Goal: Task Accomplishment & Management: Use online tool/utility

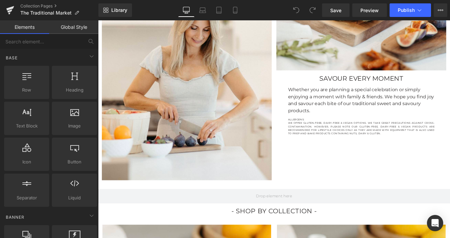
scroll to position [136, 0]
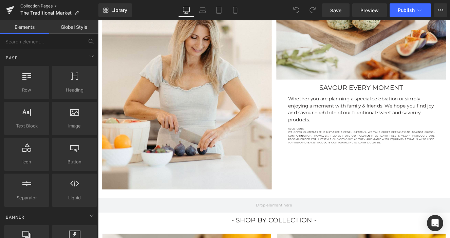
click at [26, 5] on link "Collection Pages" at bounding box center [59, 5] width 78 height 5
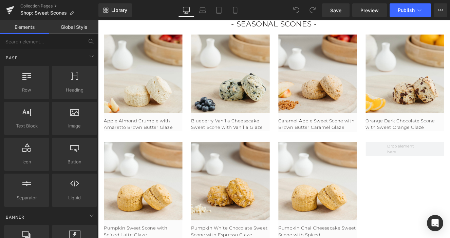
scroll to position [444, 0]
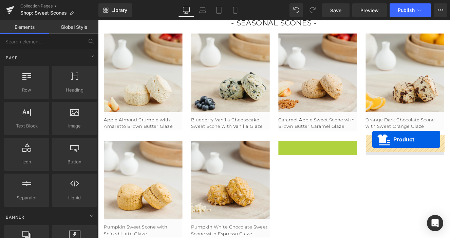
drag, startPoint x: 351, startPoint y: 162, endPoint x: 418, endPoint y: 159, distance: 67.7
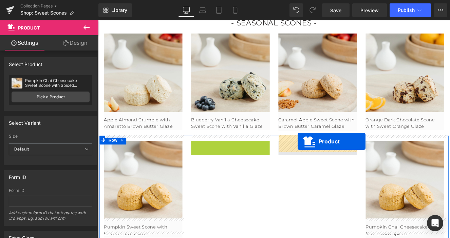
drag, startPoint x: 252, startPoint y: 161, endPoint x: 331, endPoint y: 162, distance: 79.1
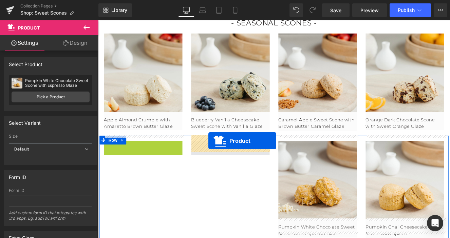
drag, startPoint x: 145, startPoint y: 159, endPoint x: 227, endPoint y: 161, distance: 81.9
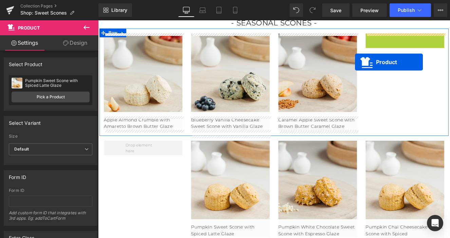
scroll to position [437, 0]
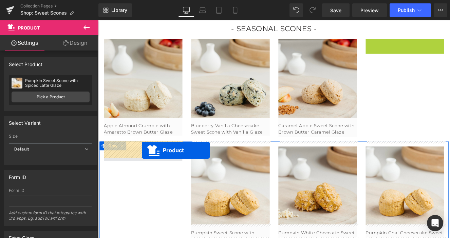
drag, startPoint x: 453, startPoint y: 34, endPoint x: 149, endPoint y: 172, distance: 333.8
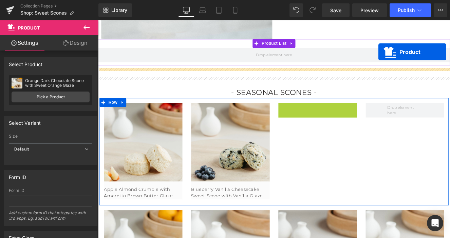
scroll to position [321, 0]
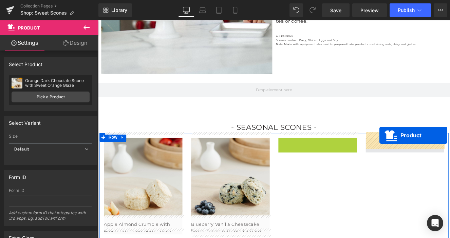
drag, startPoint x: 360, startPoint y: 43, endPoint x: 427, endPoint y: 155, distance: 130.3
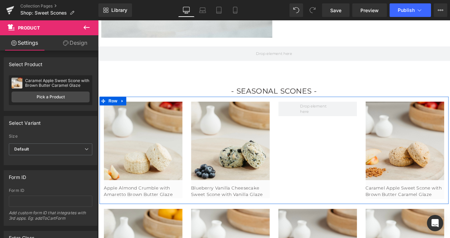
scroll to position [369, 0]
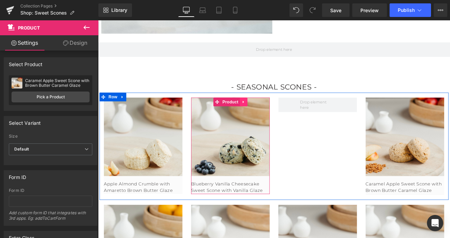
click at [268, 113] on icon at bounding box center [268, 115] width 5 height 5
click at [264, 113] on icon at bounding box center [264, 115] width 5 height 5
click at [266, 113] on icon at bounding box center [264, 115] width 5 height 5
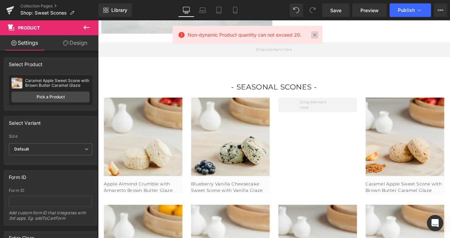
click at [315, 36] on link at bounding box center [314, 34] width 7 height 7
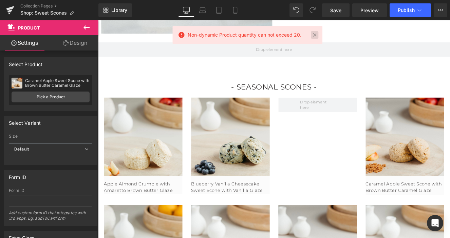
click at [311, 37] on link at bounding box center [314, 34] width 7 height 7
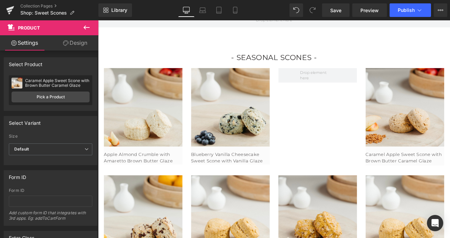
scroll to position [407, 0]
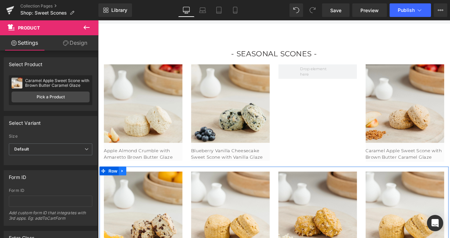
click at [126, 194] on icon at bounding box center [126, 196] width 5 height 5
click at [136, 194] on icon at bounding box center [135, 196] width 5 height 5
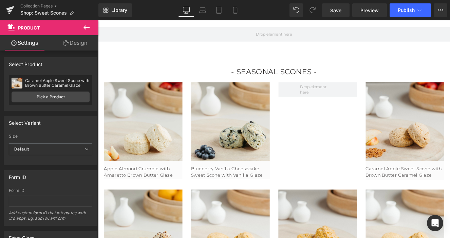
scroll to position [375, 0]
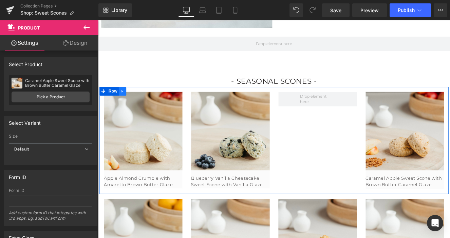
click at [126, 102] on icon at bounding box center [126, 103] width 1 height 3
click at [139, 98] on link at bounding box center [135, 103] width 9 height 10
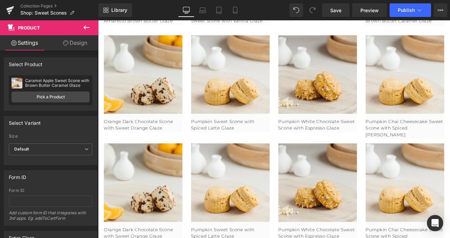
scroll to position [703, 0]
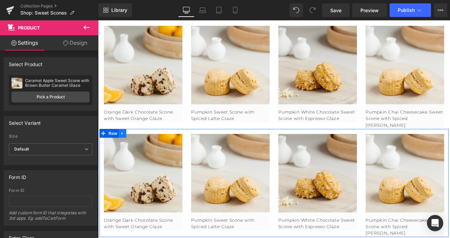
click at [130, 147] on link at bounding box center [126, 152] width 9 height 10
click at [142, 150] on icon at bounding box center [144, 152] width 5 height 5
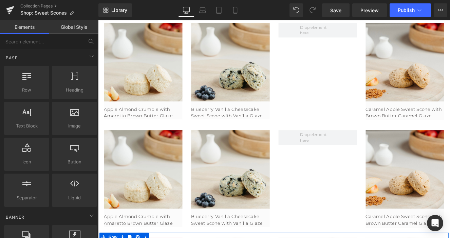
scroll to position [412, 0]
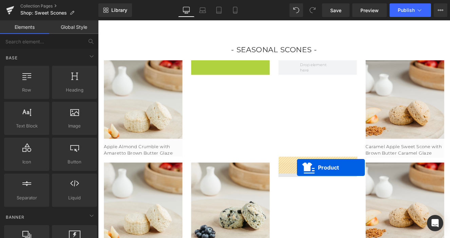
drag, startPoint x: 242, startPoint y: 65, endPoint x: 330, endPoint y: 192, distance: 155.2
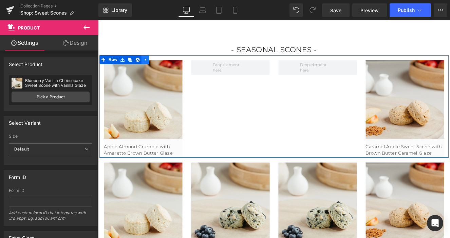
click at [152, 64] on icon at bounding box center [153, 66] width 5 height 5
click at [129, 64] on icon at bounding box center [126, 66] width 5 height 5
click at [142, 62] on link at bounding box center [144, 66] width 9 height 10
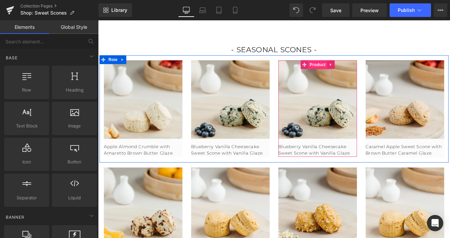
click at [354, 67] on span "Product" at bounding box center [355, 72] width 22 height 10
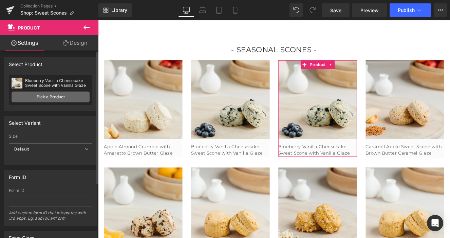
click at [52, 99] on link "Pick a Product" at bounding box center [51, 97] width 78 height 11
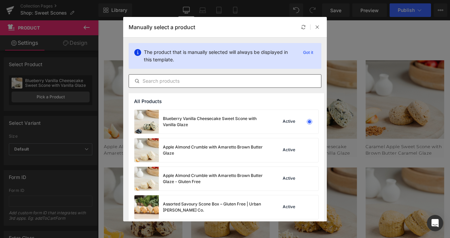
click at [186, 83] on input "text" at bounding box center [225, 81] width 192 height 8
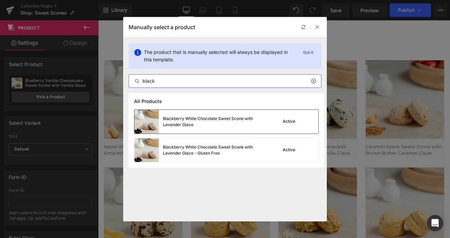
type input "black"
click at [204, 123] on div "Blackberry White Chocolate Sweet Scone with Lavender Glaze" at bounding box center [214, 122] width 102 height 12
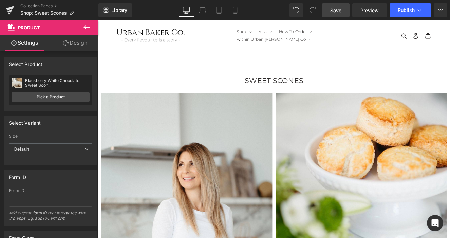
click at [337, 7] on span "Save" at bounding box center [335, 10] width 11 height 7
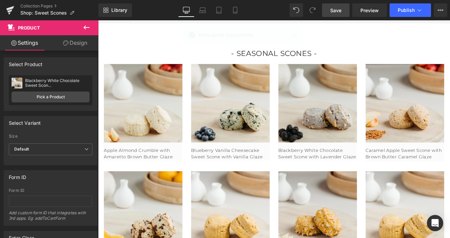
scroll to position [408, 0]
click at [38, 5] on link "Collection Pages" at bounding box center [59, 5] width 78 height 5
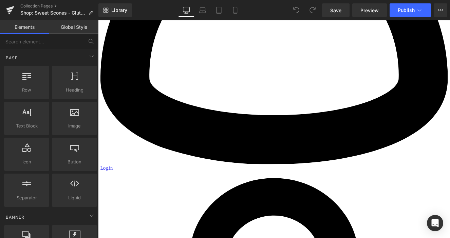
scroll to position [772, 0]
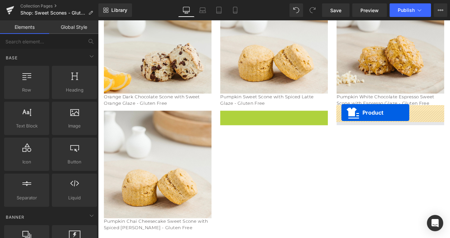
drag, startPoint x: 303, startPoint y: 125, endPoint x: 382, endPoint y: 128, distance: 79.6
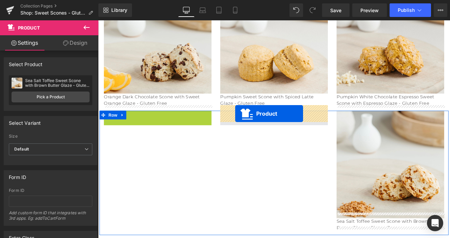
drag, startPoint x: 159, startPoint y: 124, endPoint x: 258, endPoint y: 129, distance: 99.7
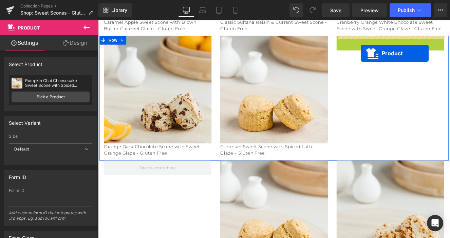
scroll to position [707, 0]
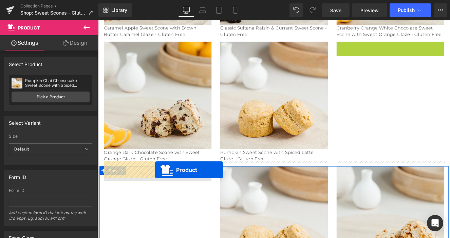
drag, startPoint x: 437, startPoint y: 36, endPoint x: 165, endPoint y: 195, distance: 315.4
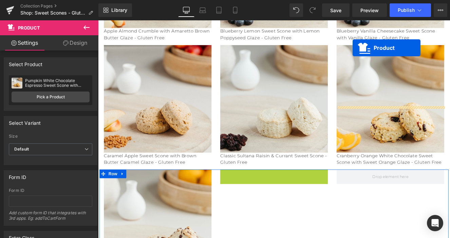
scroll to position [537, 0]
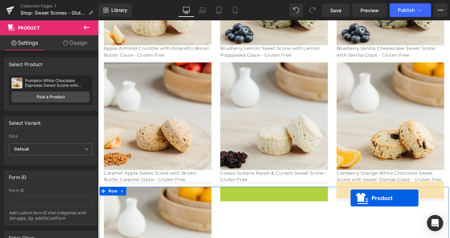
drag, startPoint x: 302, startPoint y: 43, endPoint x: 393, endPoint y: 228, distance: 205.5
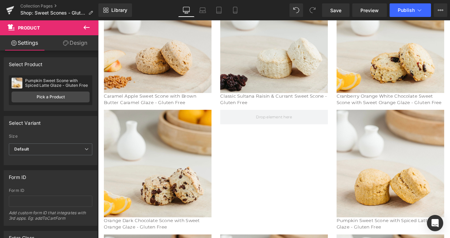
scroll to position [637, 0]
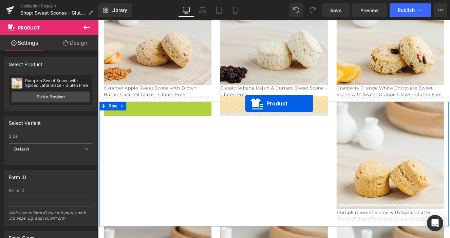
drag, startPoint x: 169, startPoint y: 113, endPoint x: 270, endPoint y: 118, distance: 101.0
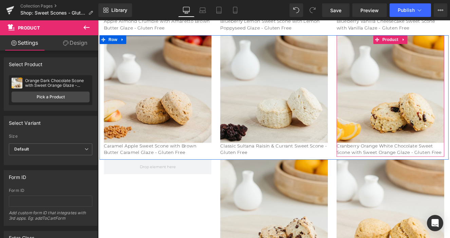
scroll to position [549, 0]
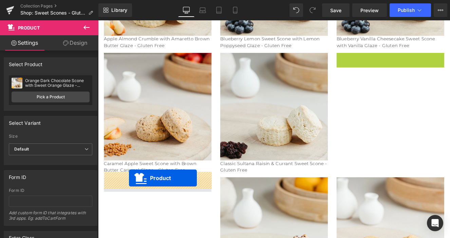
drag, startPoint x: 439, startPoint y: 37, endPoint x: 134, endPoint y: 205, distance: 347.5
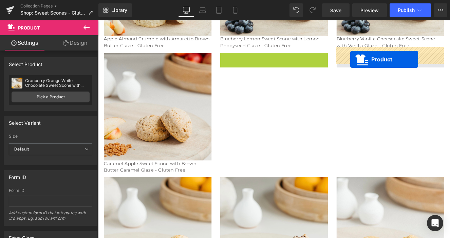
drag, startPoint x: 298, startPoint y: 56, endPoint x: 393, endPoint y: 66, distance: 95.6
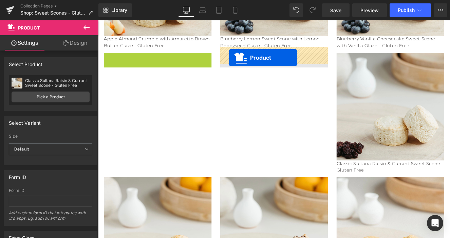
drag, startPoint x: 164, startPoint y: 58, endPoint x: 251, endPoint y: 64, distance: 87.5
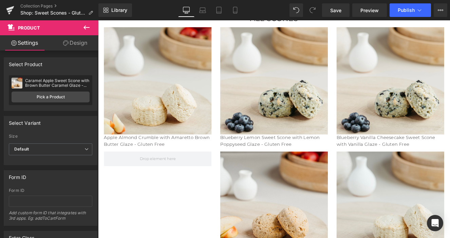
scroll to position [461, 0]
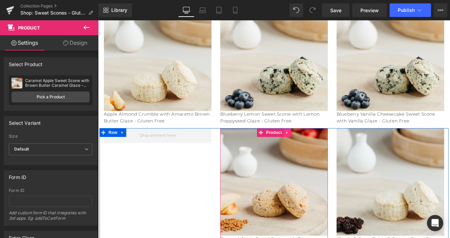
click at [317, 149] on icon at bounding box center [319, 151] width 5 height 5
click at [315, 149] on icon at bounding box center [314, 151] width 5 height 5
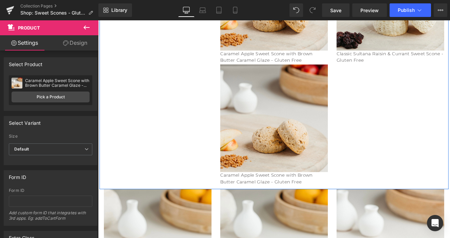
scroll to position [644, 0]
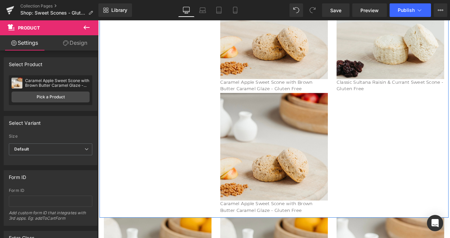
click at [285, 121] on img at bounding box center [304, 168] width 126 height 126
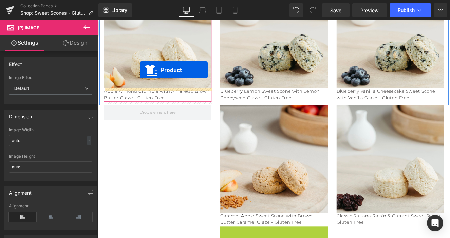
scroll to position [481, 0]
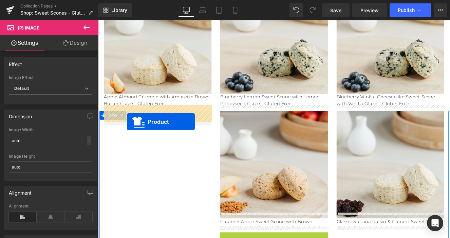
drag, startPoint x: 289, startPoint y: 105, endPoint x: 132, endPoint y: 139, distance: 161.0
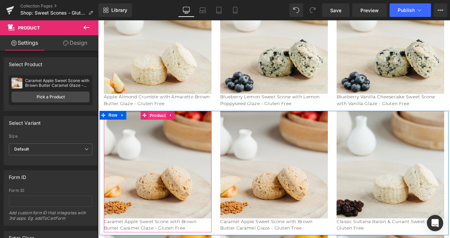
click at [166, 127] on span "Product" at bounding box center [168, 132] width 22 height 10
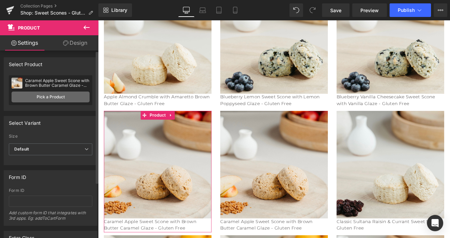
click at [60, 97] on link "Pick a Product" at bounding box center [51, 97] width 78 height 11
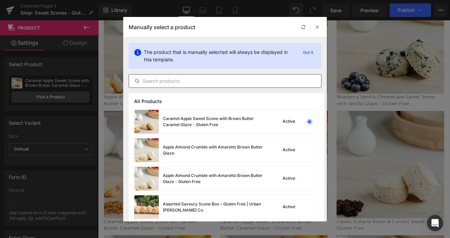
click at [175, 77] on input "text" at bounding box center [225, 81] width 192 height 8
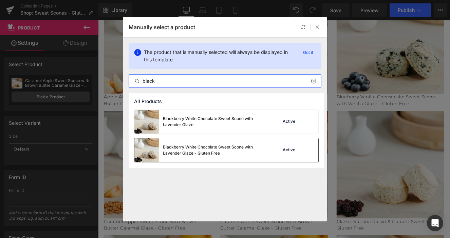
type input "black"
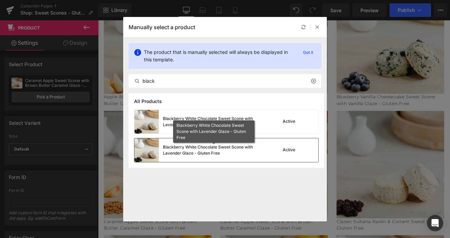
click at [206, 148] on div "Blackberry White Chocolate Sweet Scone with Lavender Glaze - Gluten Free" at bounding box center [214, 150] width 102 height 12
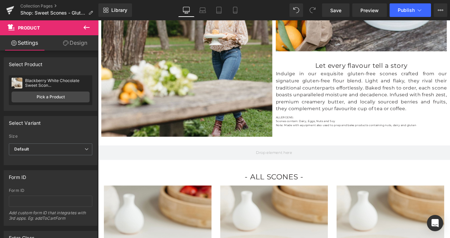
scroll to position [225, 0]
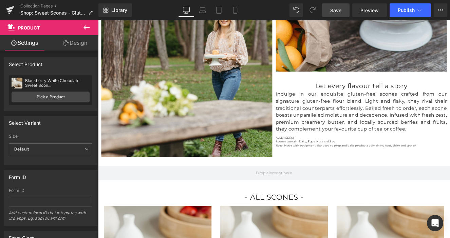
click at [341, 9] on span "Save" at bounding box center [335, 10] width 11 height 7
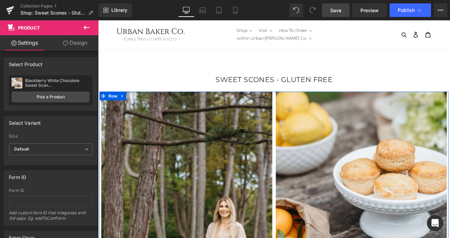
scroll to position [0, 0]
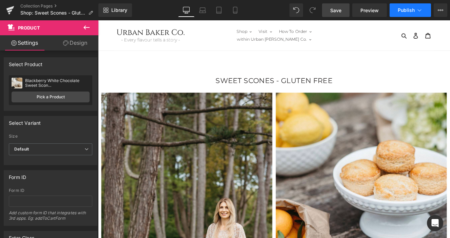
click at [398, 14] on button "Publish" at bounding box center [410, 10] width 41 height 14
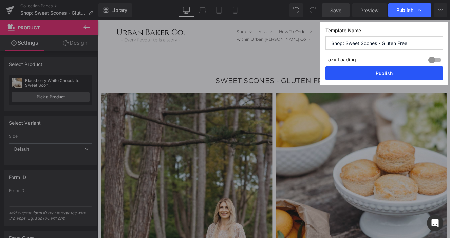
click at [384, 73] on button "Publish" at bounding box center [385, 74] width 118 height 14
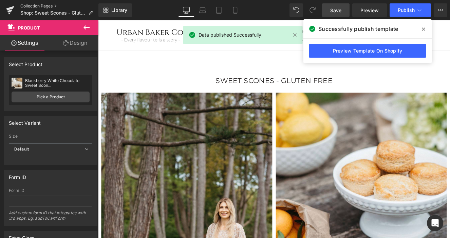
click at [41, 7] on link "Collection Pages" at bounding box center [59, 5] width 78 height 5
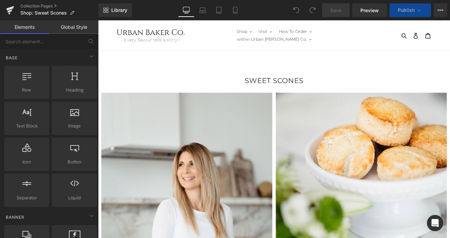
click at [408, 11] on span "Publish" at bounding box center [406, 9] width 17 height 5
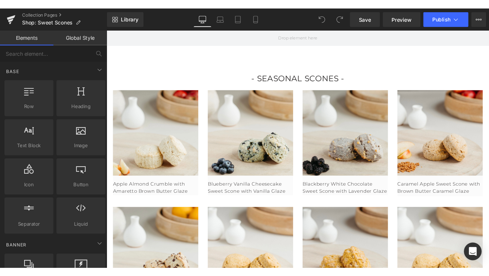
scroll to position [385, 0]
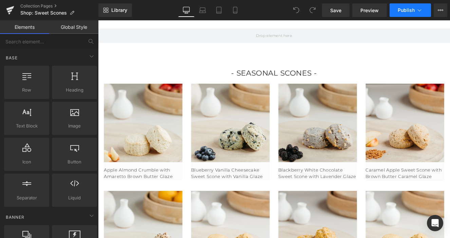
click at [402, 13] on span "Publish" at bounding box center [406, 9] width 17 height 5
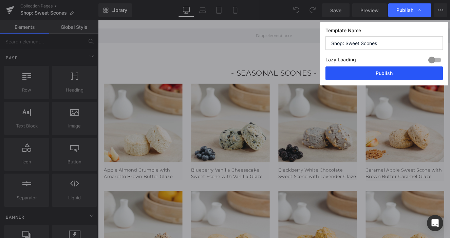
click at [394, 76] on button "Publish" at bounding box center [385, 74] width 118 height 14
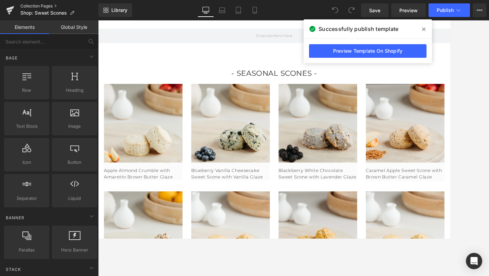
click at [25, 5] on link "Collection Pages" at bounding box center [59, 5] width 78 height 5
